Goal: Communication & Community: Connect with others

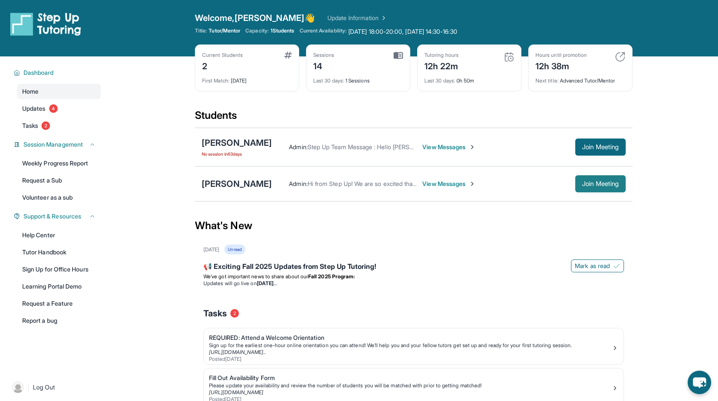
click at [582, 188] on button "Join Meeting" at bounding box center [600, 183] width 50 height 17
click at [445, 185] on span "View Messages" at bounding box center [448, 183] width 53 height 9
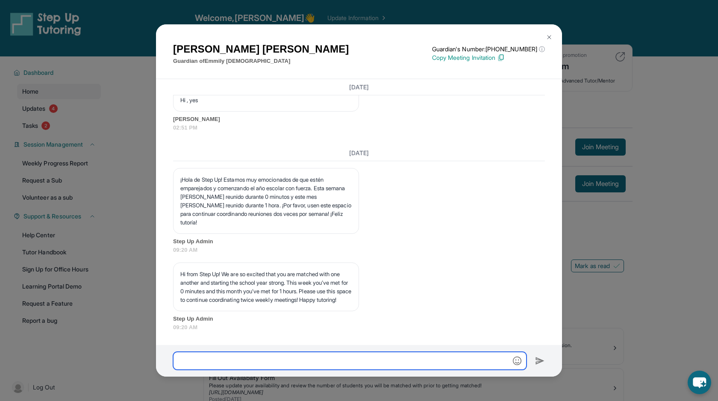
click at [364, 358] on input "text" at bounding box center [349, 361] width 353 height 18
type input "**********"
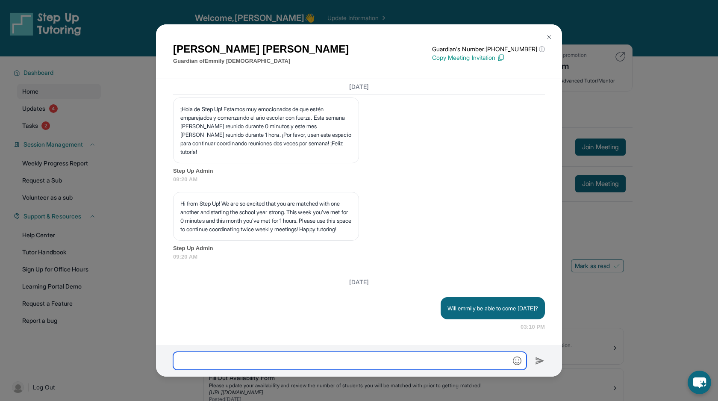
scroll to position [7194, 0]
click at [364, 358] on input "text" at bounding box center [349, 361] width 353 height 18
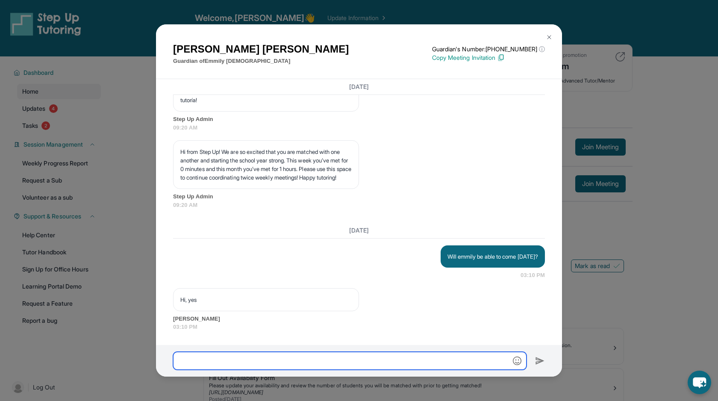
scroll to position [7246, 0]
click at [122, 285] on div "[PERSON_NAME] Guardian of [PERSON_NAME] Guardian's Number: [PHONE_NUMBER] ⓘ Thi…" at bounding box center [359, 200] width 718 height 401
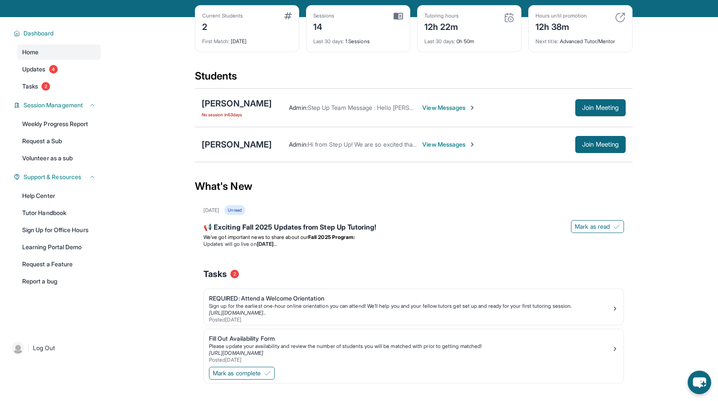
scroll to position [56, 0]
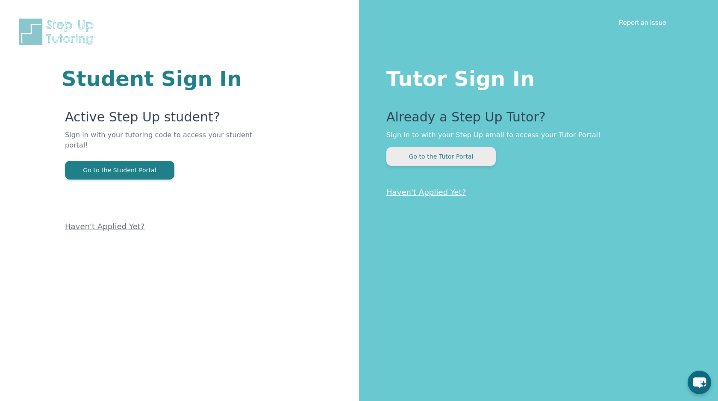
click at [393, 151] on button "Go to the Tutor Portal" at bounding box center [440, 156] width 109 height 19
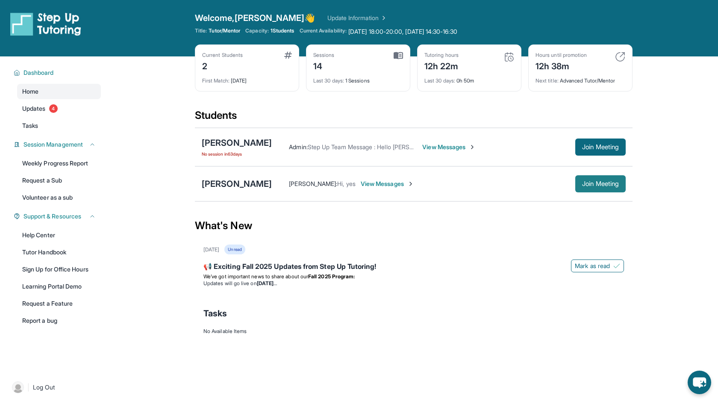
click at [593, 186] on span "Join Meeting" at bounding box center [600, 183] width 37 height 5
